Goal: Task Accomplishment & Management: Use online tool/utility

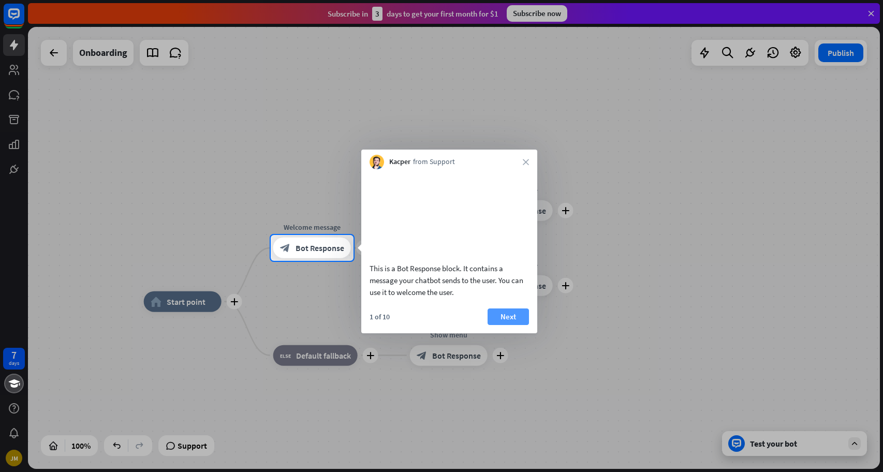
click at [514, 325] on button "Next" at bounding box center [508, 316] width 41 height 17
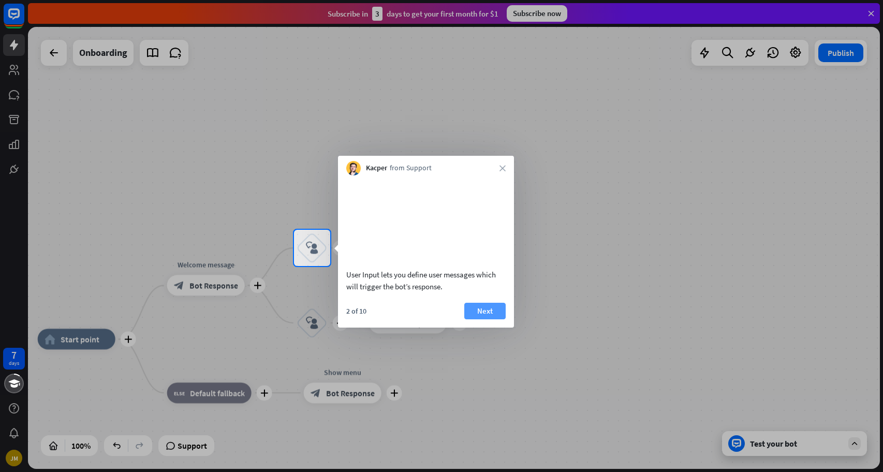
click at [489, 319] on button "Next" at bounding box center [484, 311] width 41 height 17
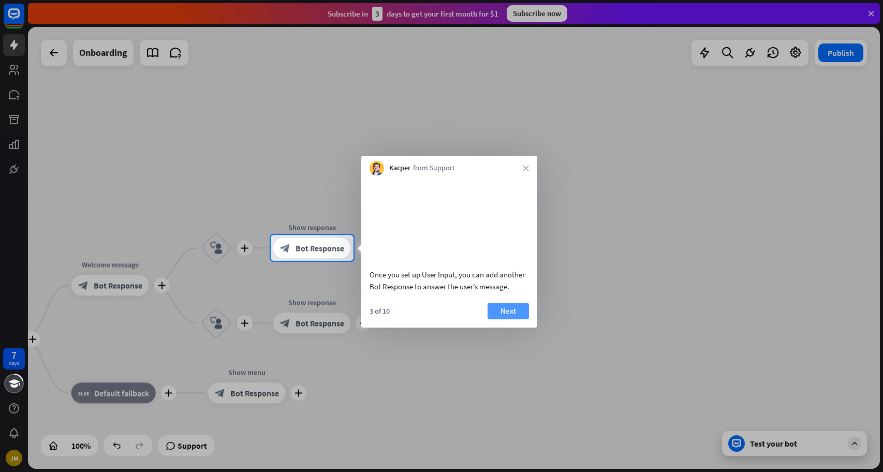
click at [504, 319] on button "Next" at bounding box center [508, 311] width 41 height 17
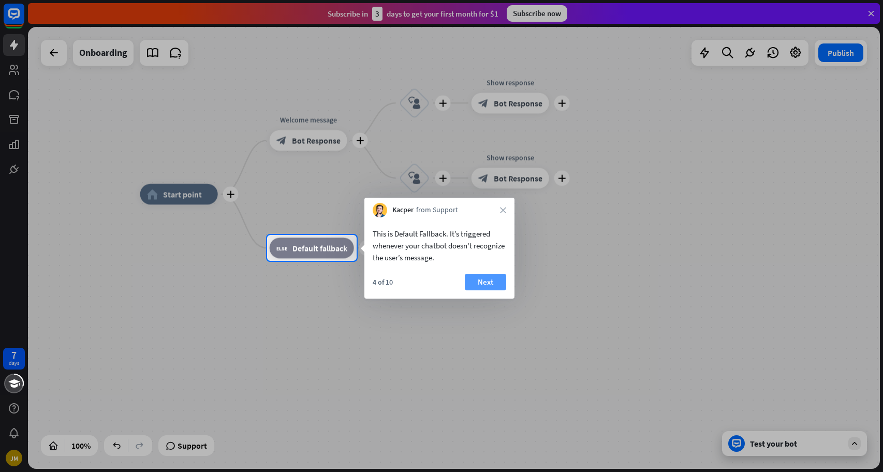
click at [472, 276] on button "Next" at bounding box center [485, 282] width 41 height 17
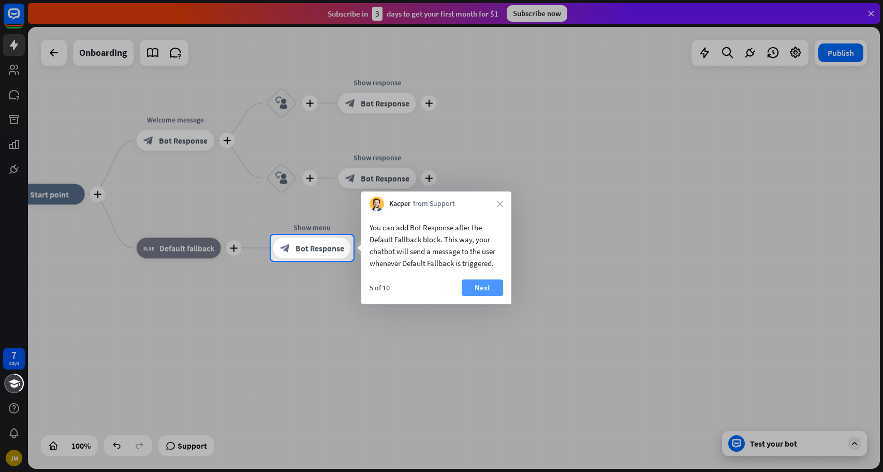
click at [479, 286] on button "Next" at bounding box center [482, 287] width 41 height 17
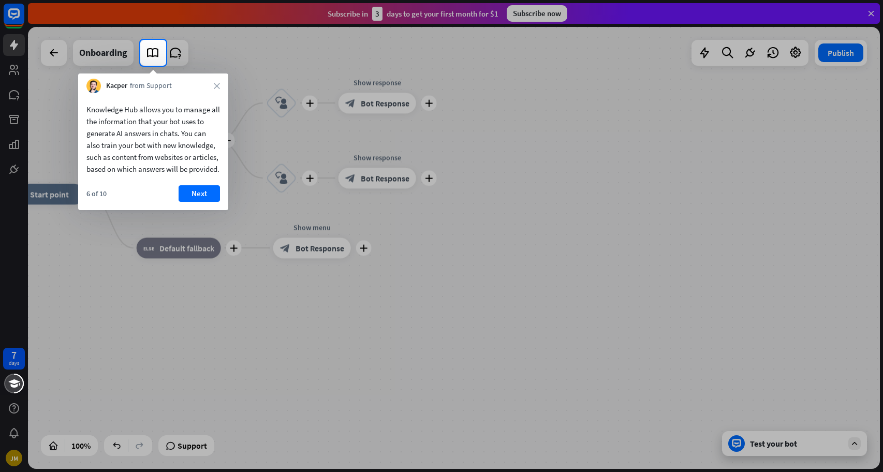
click at [196, 202] on button "Next" at bounding box center [199, 193] width 41 height 17
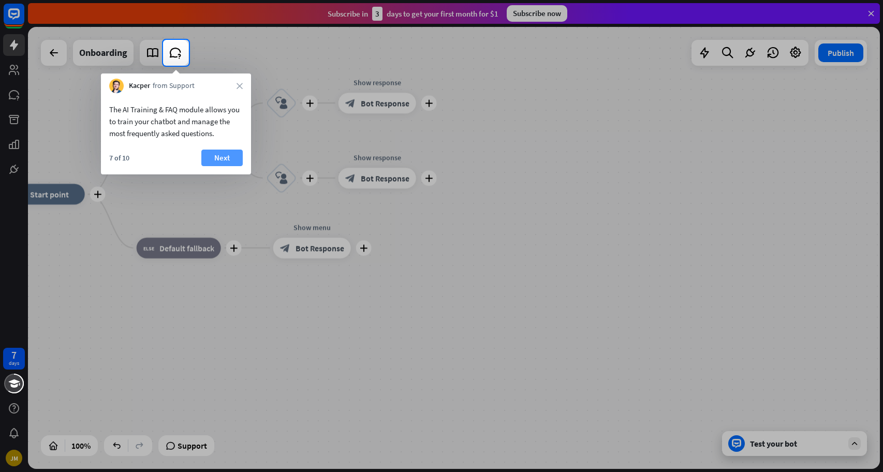
click at [222, 158] on button "Next" at bounding box center [221, 158] width 41 height 17
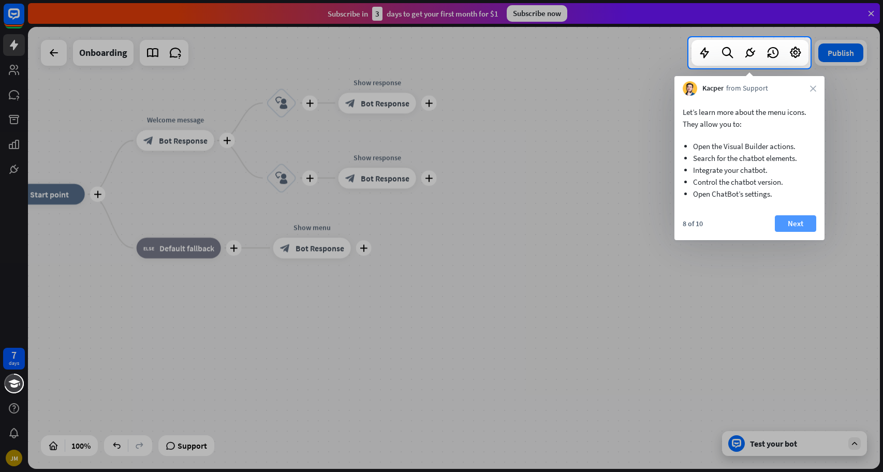
click at [793, 223] on button "Next" at bounding box center [795, 223] width 41 height 17
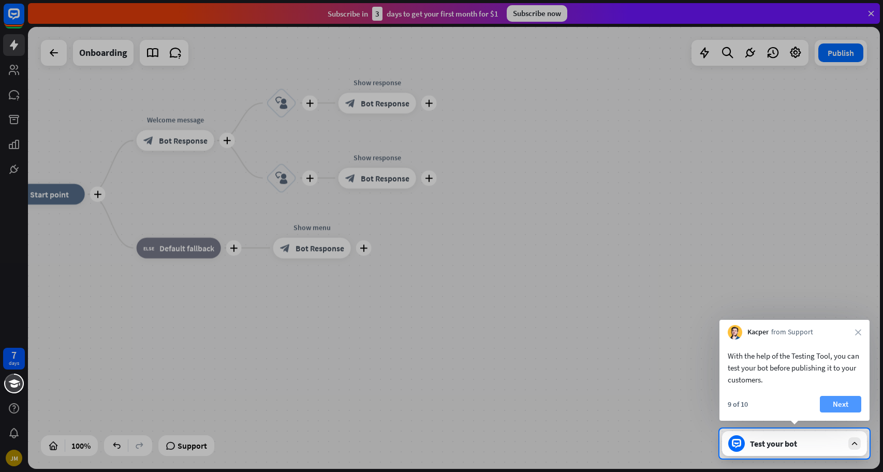
click at [835, 397] on button "Next" at bounding box center [840, 404] width 41 height 17
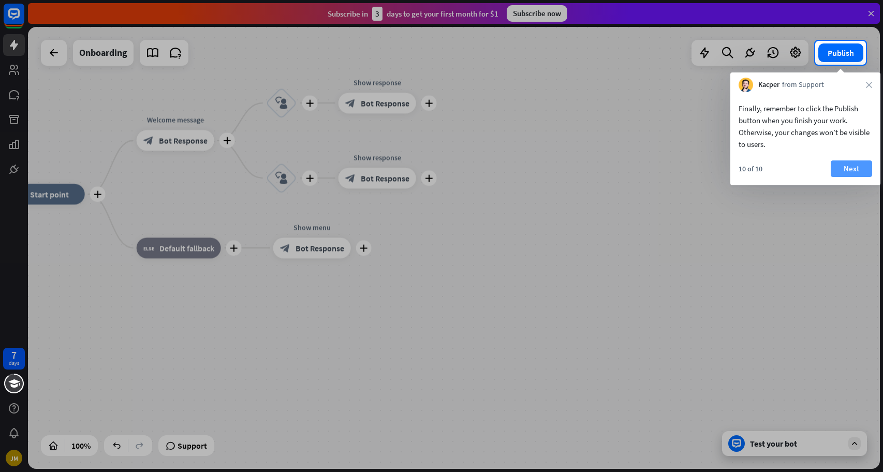
click at [855, 167] on button "Next" at bounding box center [851, 168] width 41 height 17
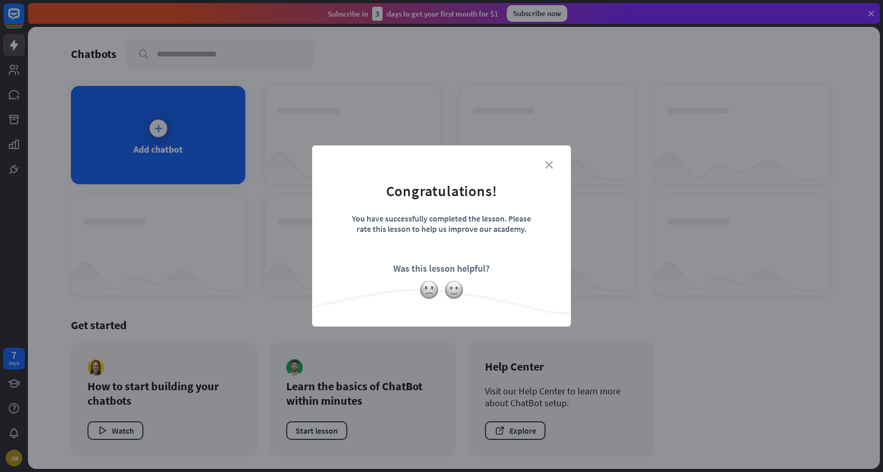
click at [551, 165] on icon "close" at bounding box center [549, 165] width 8 height 8
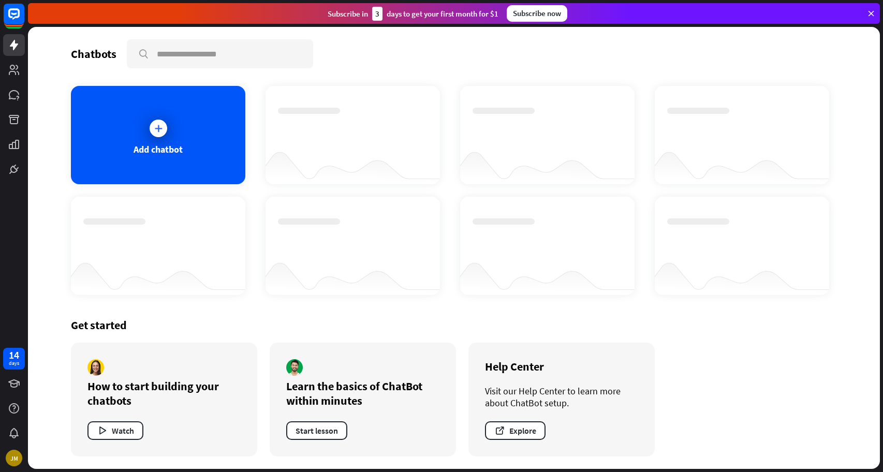
click at [95, 55] on div "Chatbots" at bounding box center [94, 54] width 46 height 14
click at [172, 53] on input "text" at bounding box center [220, 53] width 184 height 27
click at [17, 75] on icon at bounding box center [14, 70] width 12 height 12
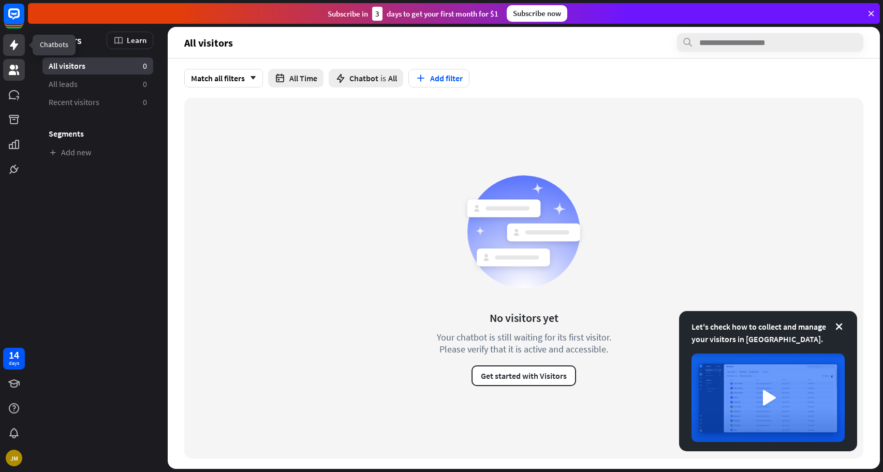
click at [14, 47] on icon at bounding box center [14, 45] width 8 height 10
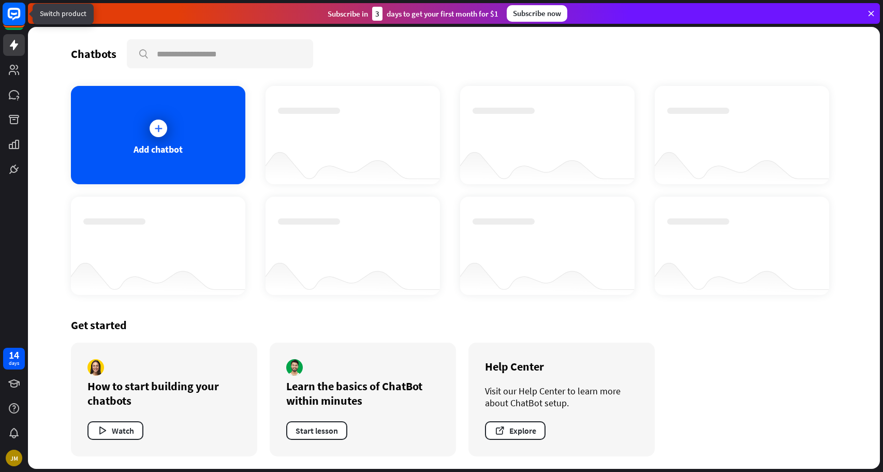
click at [16, 12] on rect at bounding box center [14, 14] width 23 height 23
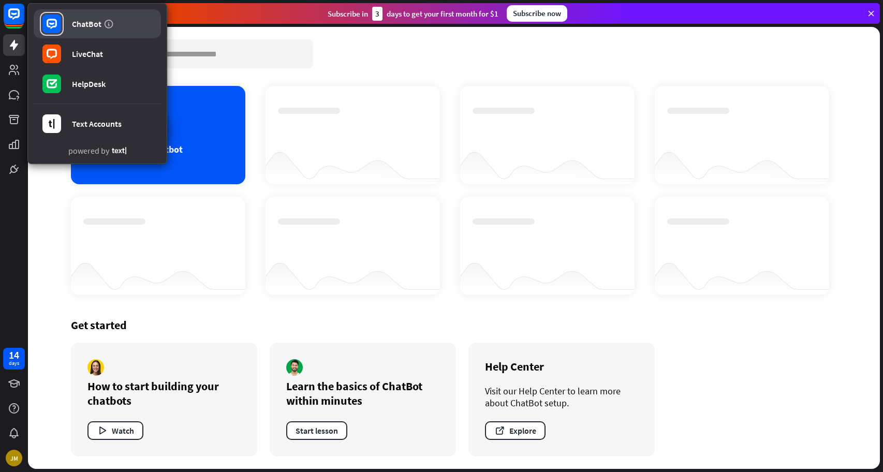
click at [93, 23] on div "ChatBot" at bounding box center [87, 24] width 30 height 10
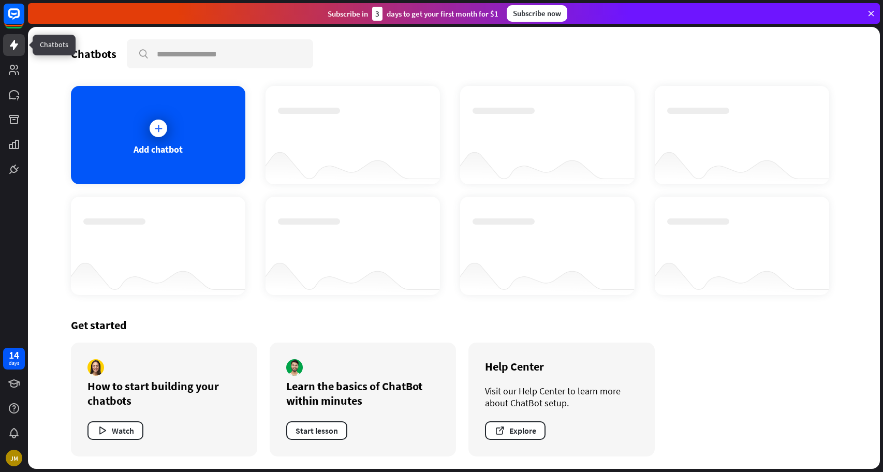
click at [16, 42] on icon at bounding box center [14, 45] width 12 height 12
click at [205, 59] on input "text" at bounding box center [220, 53] width 184 height 27
click at [868, 12] on icon at bounding box center [870, 13] width 9 height 9
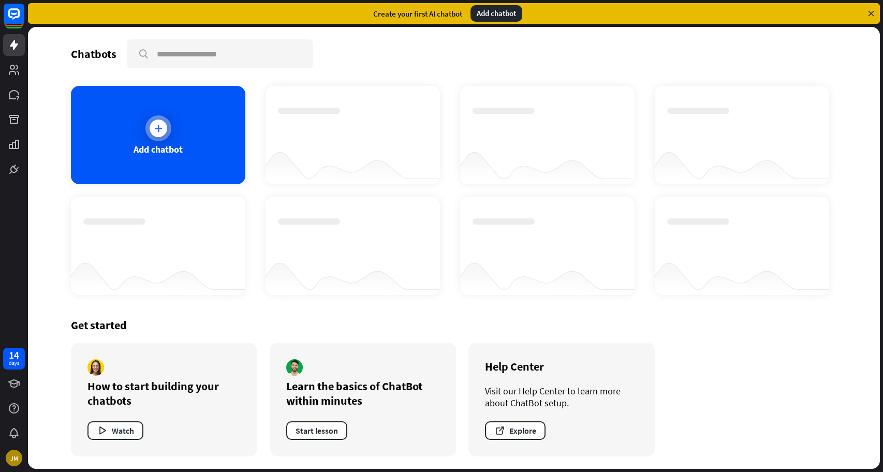
click at [169, 145] on div "Add chatbot" at bounding box center [158, 149] width 49 height 12
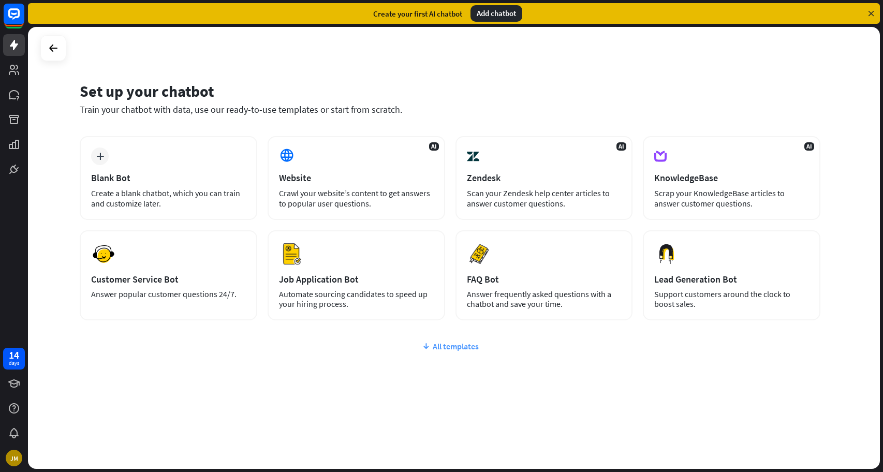
click at [450, 350] on div "All templates" at bounding box center [450, 346] width 741 height 10
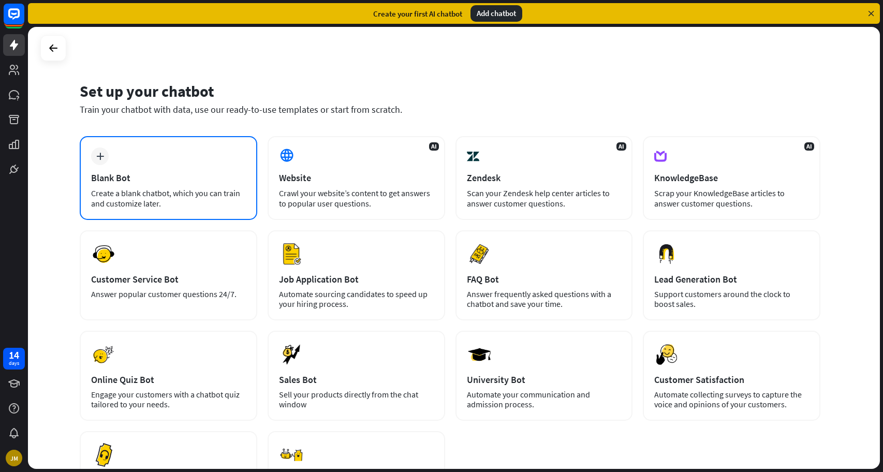
click at [217, 184] on div "plus Blank Bot Create a blank chatbot, which you can train and customize later." at bounding box center [169, 178] width 178 height 84
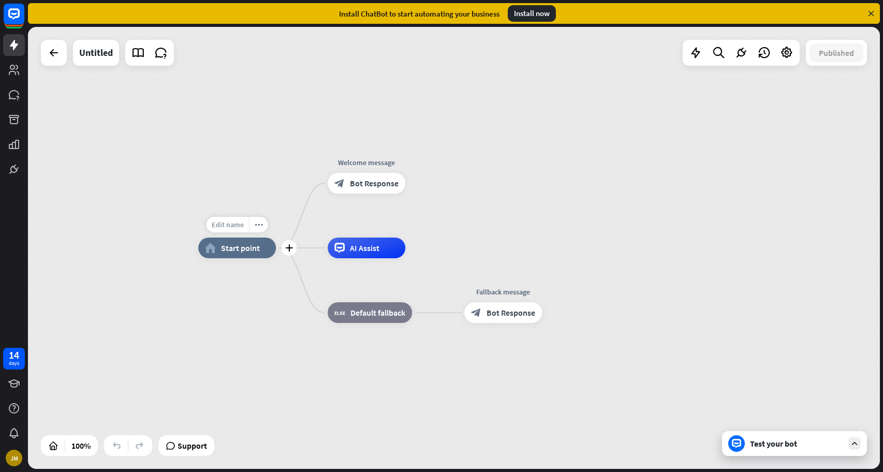
click at [242, 228] on span "Edit name" at bounding box center [228, 224] width 32 height 9
drag, startPoint x: 265, startPoint y: 225, endPoint x: 200, endPoint y: 226, distance: 65.2
click at [200, 238] on div "plus home_2 Start point" at bounding box center [237, 248] width 78 height 21
type input "*******"
drag, startPoint x: 263, startPoint y: 223, endPoint x: 198, endPoint y: 222, distance: 65.2
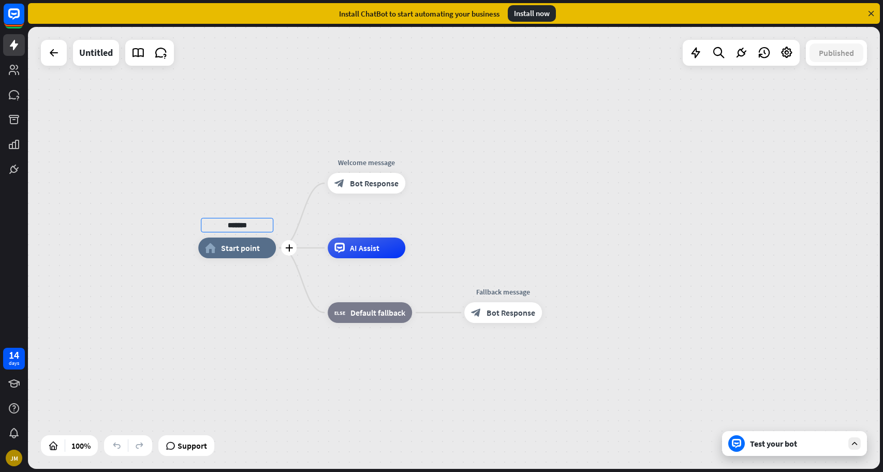
click at [198, 238] on div "******* plus home_2 Start point" at bounding box center [237, 248] width 78 height 21
